Goal: Task Accomplishment & Management: Manage account settings

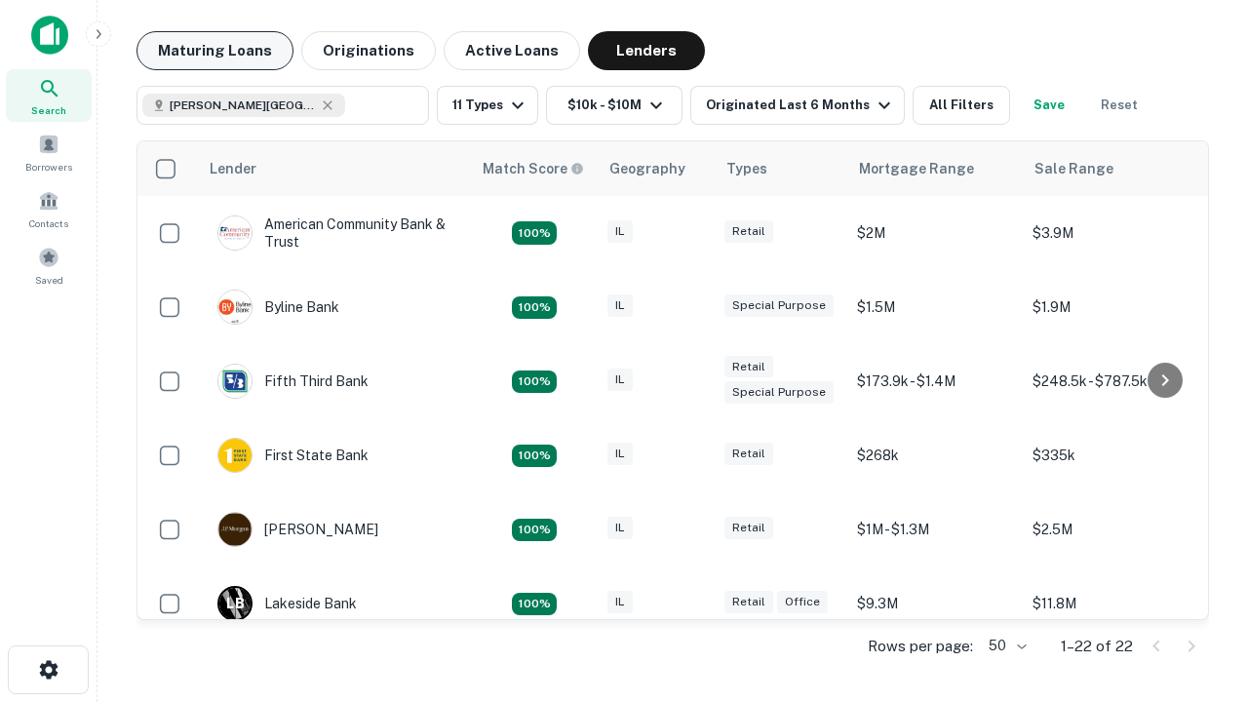
click at [214, 51] on button "Maturing Loans" at bounding box center [214, 50] width 157 height 39
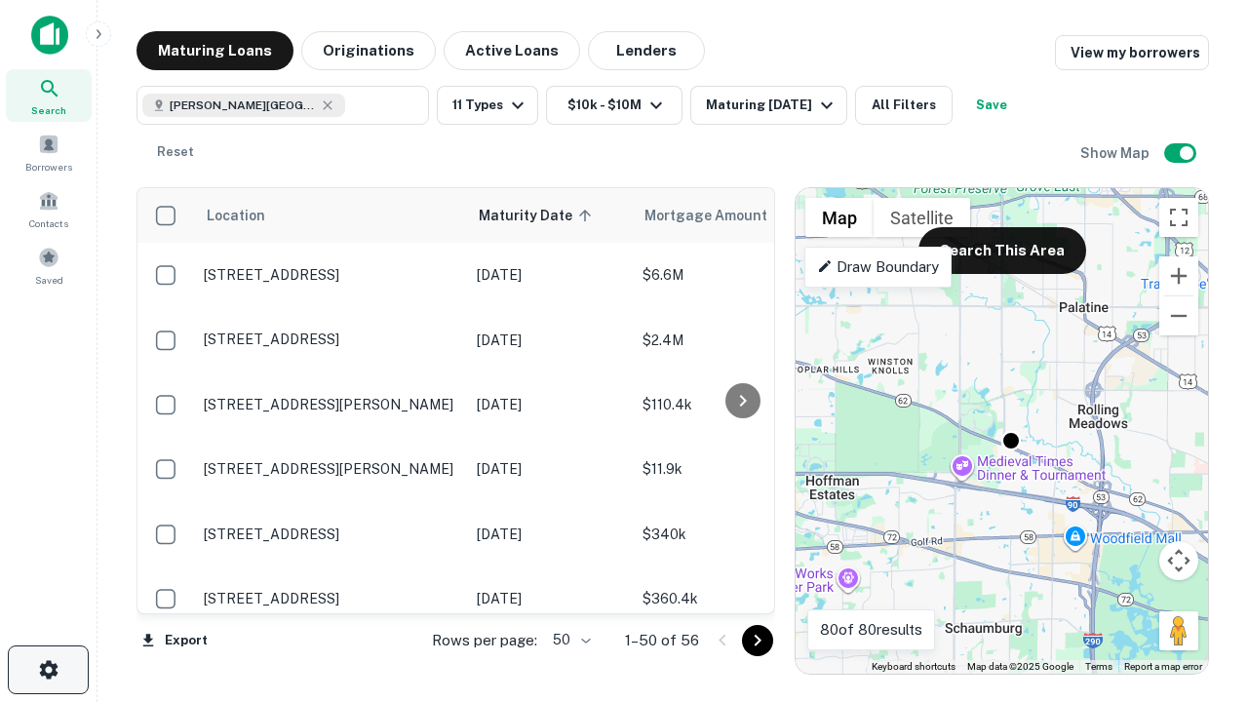
click at [48, 670] on icon "button" at bounding box center [48, 669] width 23 height 23
